Goal: Understand process/instructions

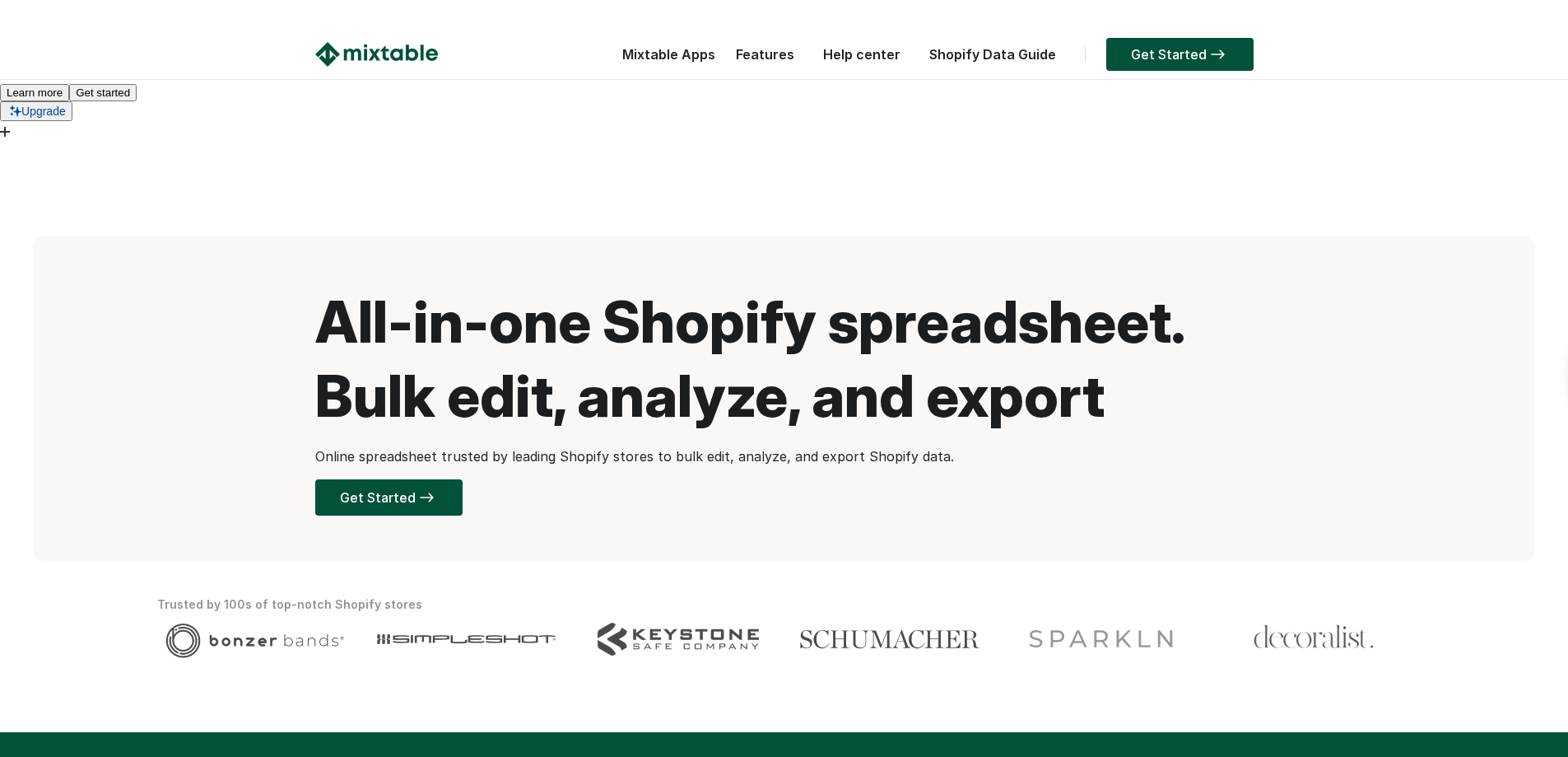
scroll to position [1730, 0]
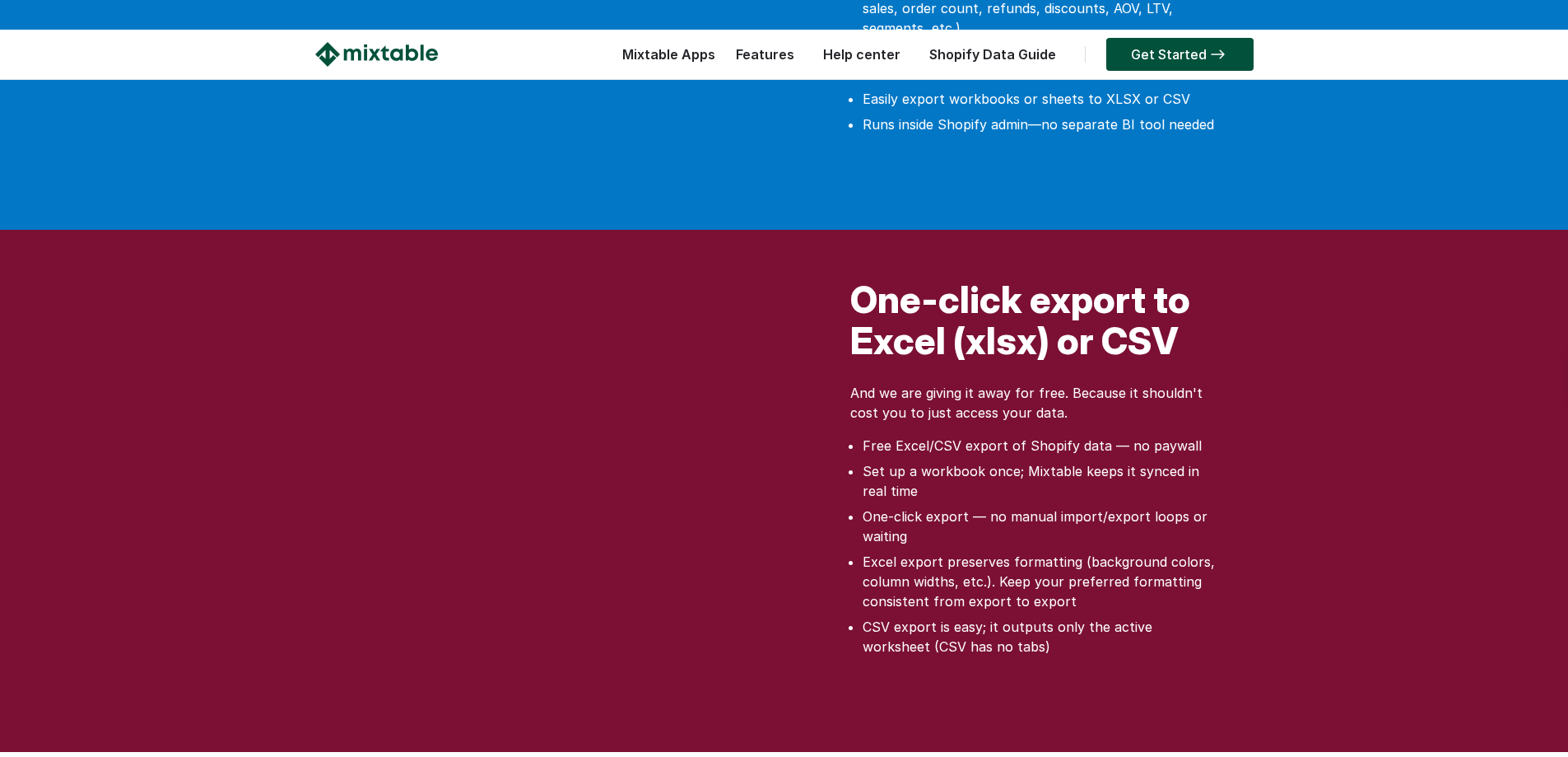
click at [1005, 279] on h2 "One-click export to Excel (xlsx) or CSV" at bounding box center [1036, 324] width 371 height 90
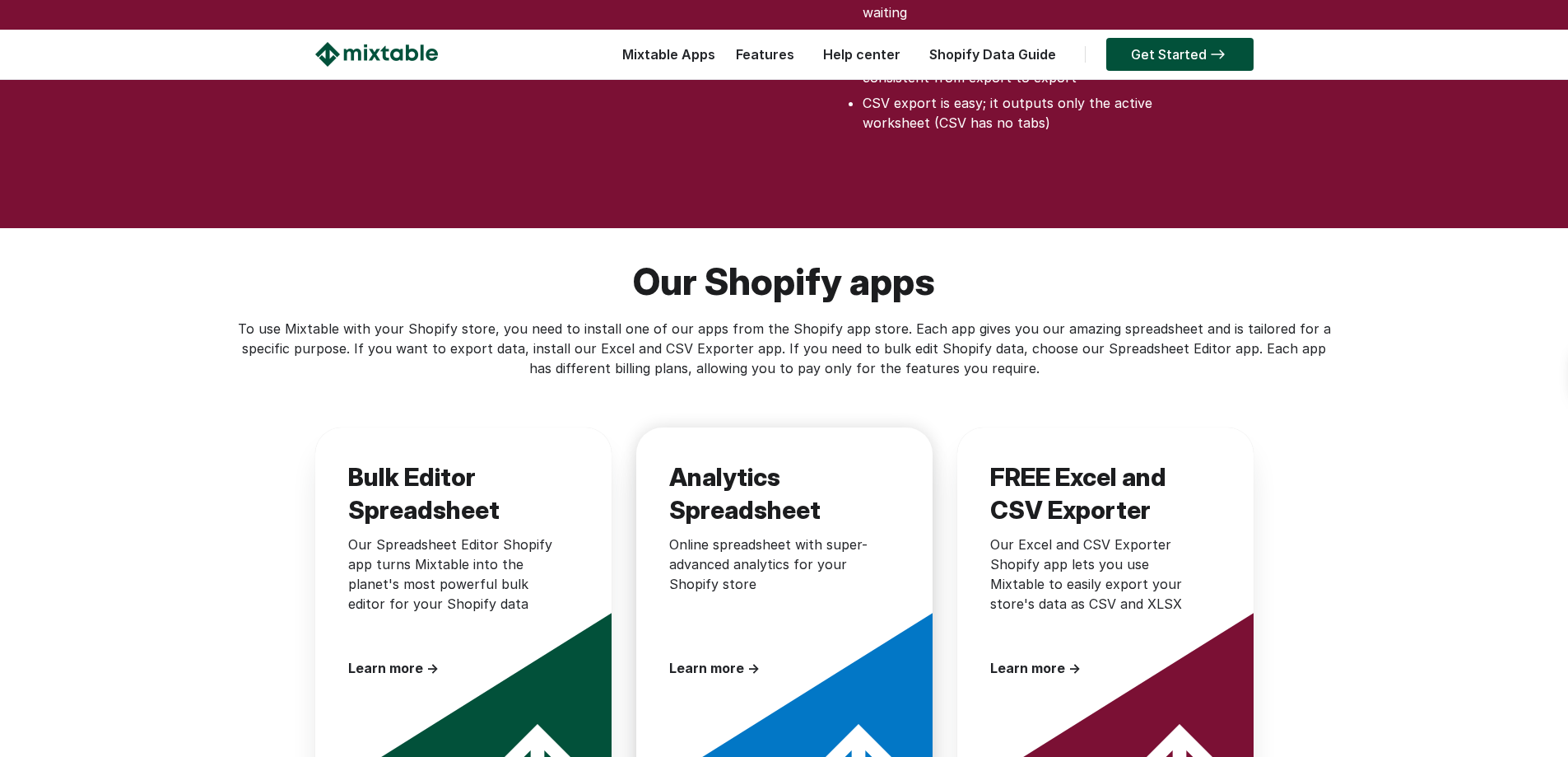
scroll to position [2306, 0]
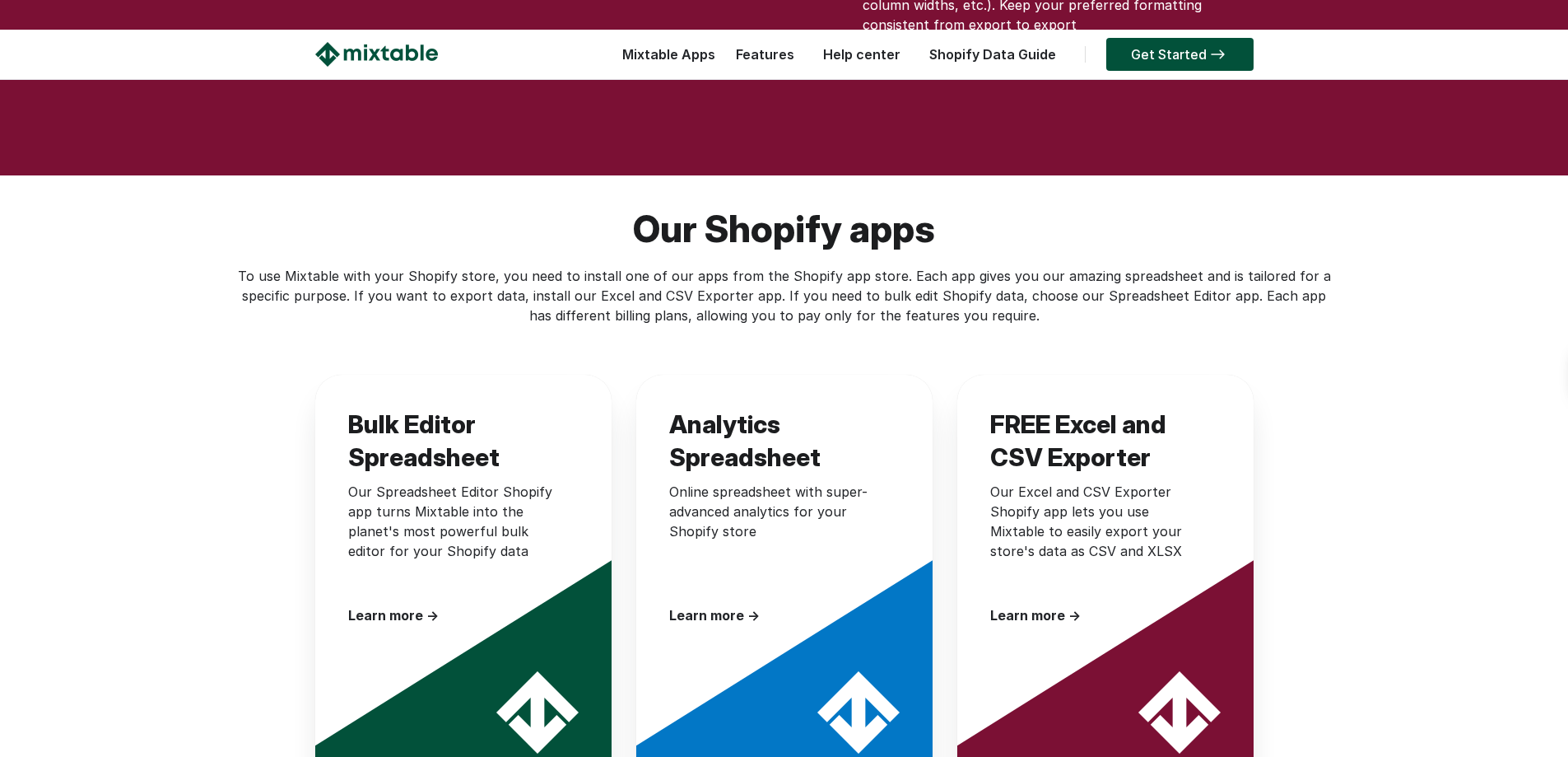
click at [764, 191] on div "Our Shopify apps To use Mixtable with your Shopify store, you need to install o…" at bounding box center [784, 502] width 1568 height 652
click at [865, 266] on div "To use Mixtable with your Shopify store, you need to install one of our apps fr…" at bounding box center [784, 296] width 1098 height 59
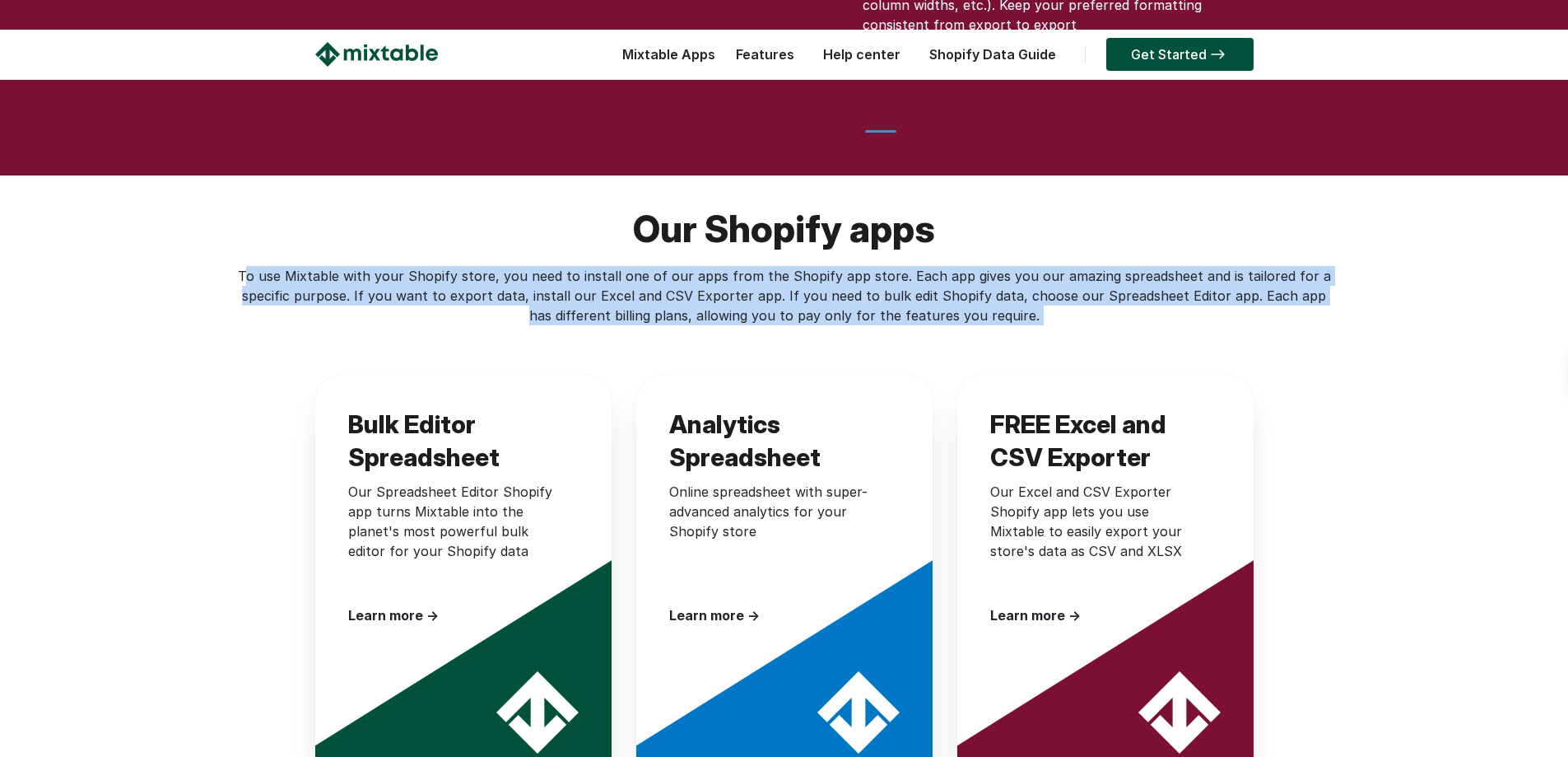
click at [865, 266] on div "To use Mixtable with your Shopify store, you need to install one of our apps fr…" at bounding box center [784, 296] width 1098 height 59
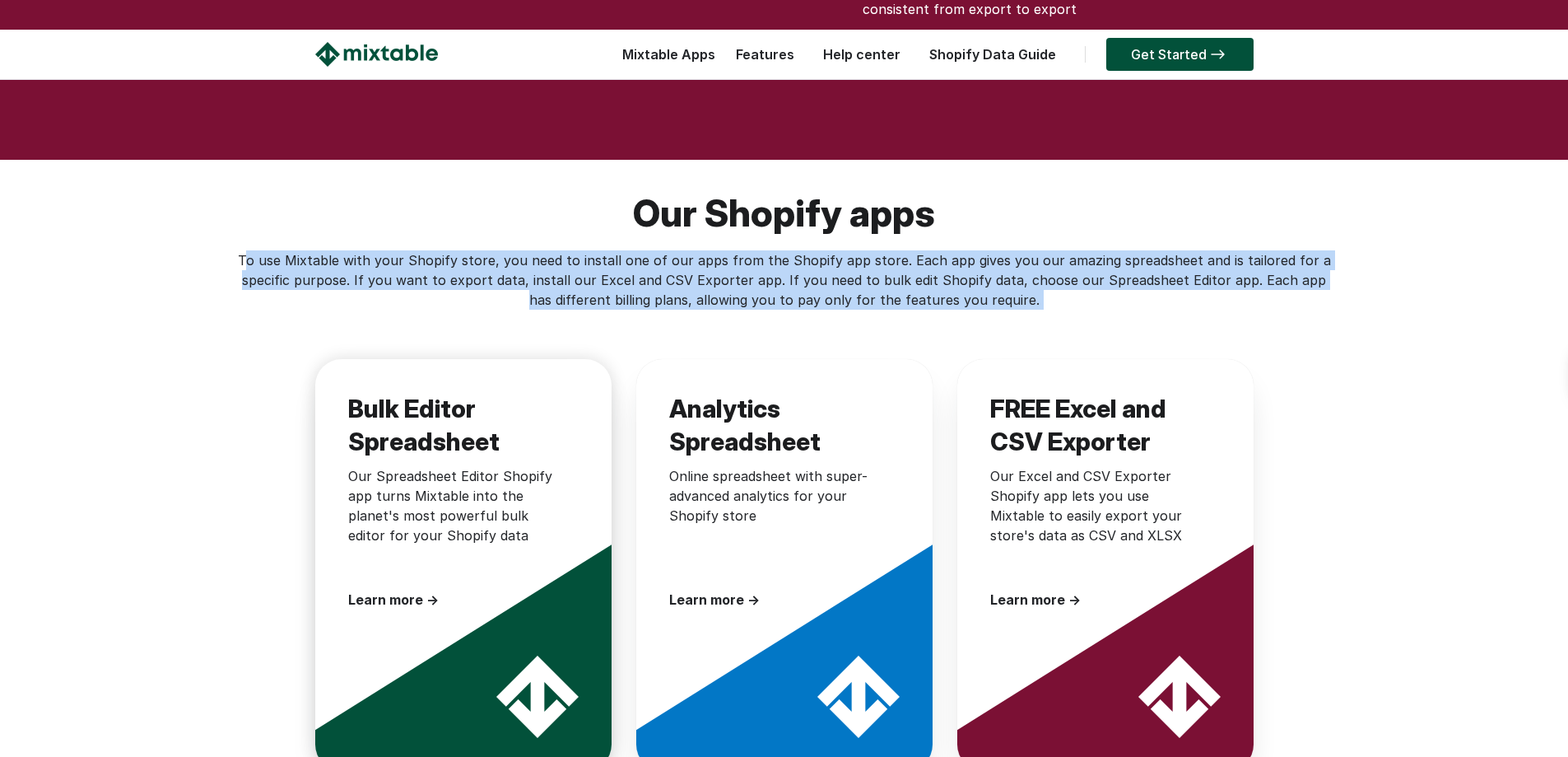
scroll to position [2389, 0]
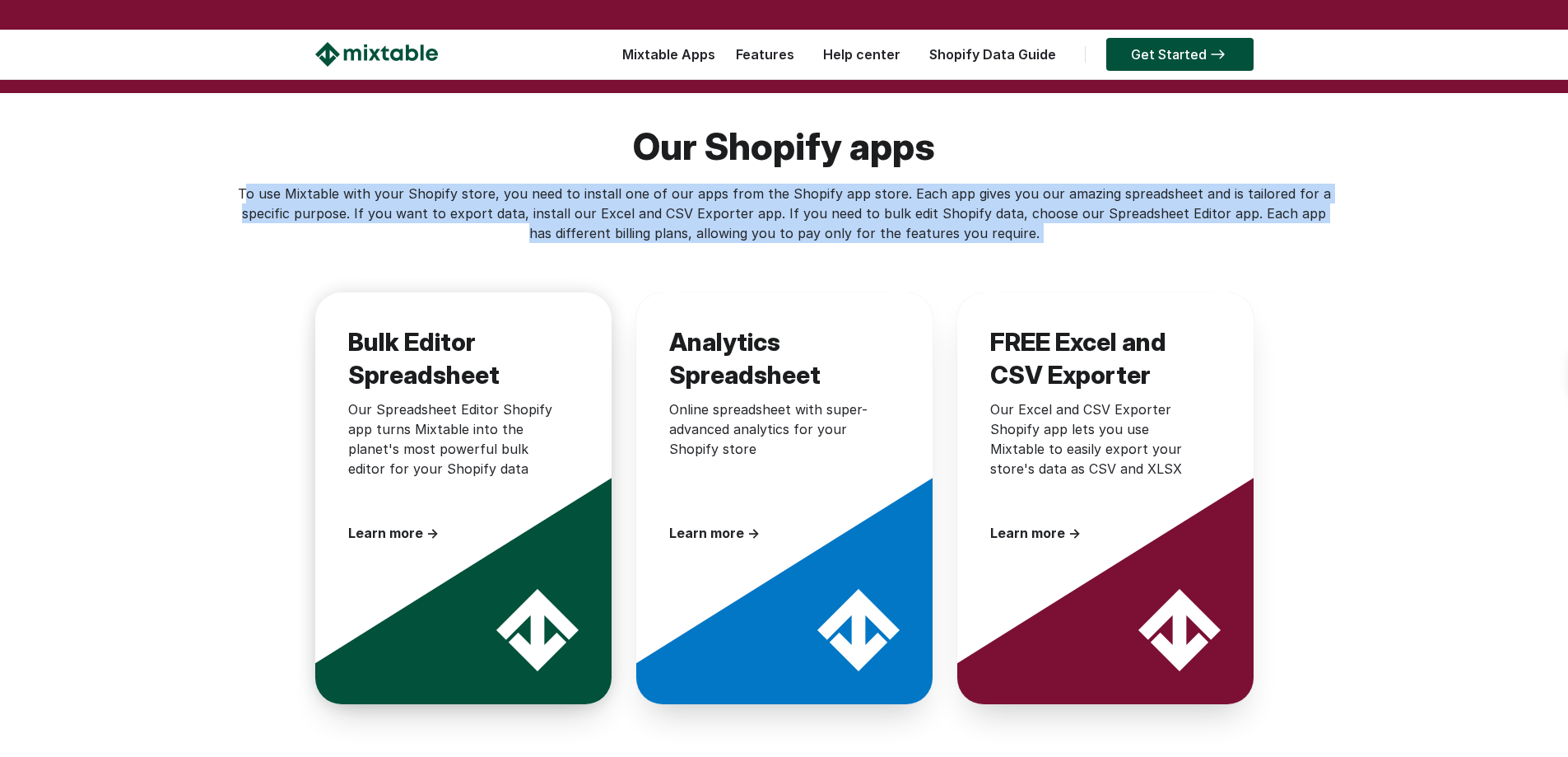
click at [545, 424] on div at bounding box center [480, 572] width 330 height 330
